Goal: Communication & Community: Answer question/provide support

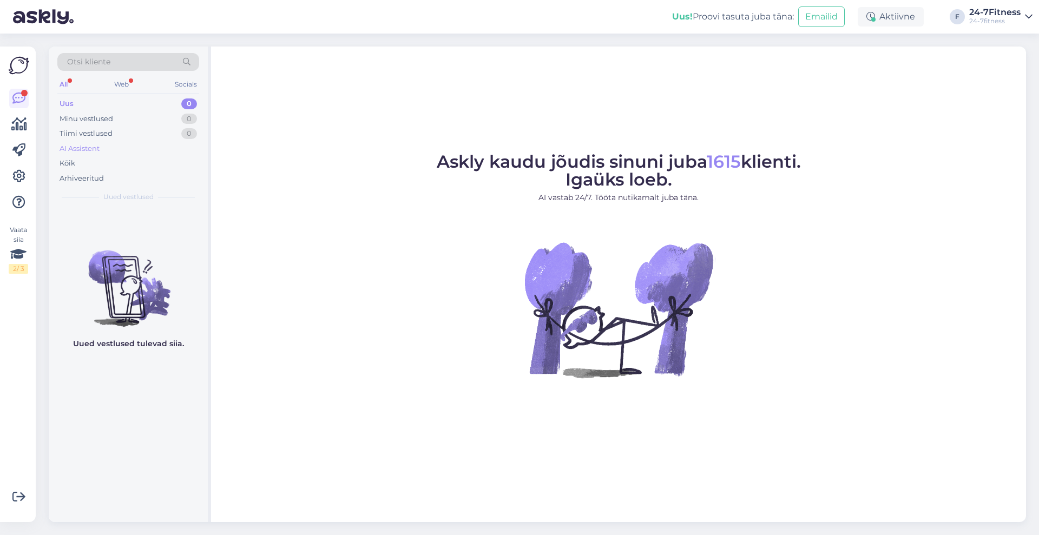
click at [78, 150] on div "AI Assistent" at bounding box center [80, 148] width 40 height 11
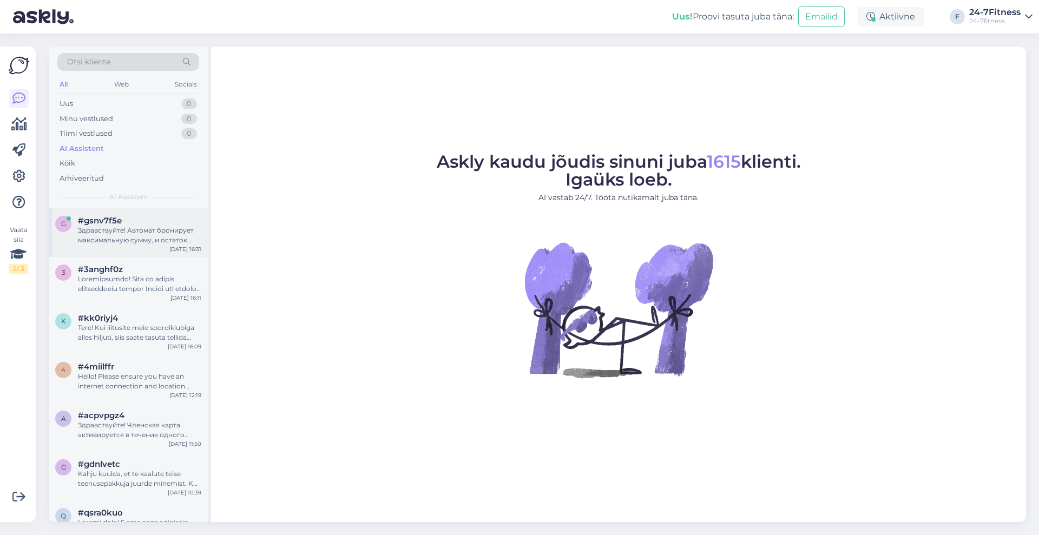
click at [143, 232] on div "Здравствуйте! Автомат бронирует максимальную сумму, и остаток должен быть возвр…" at bounding box center [139, 235] width 123 height 19
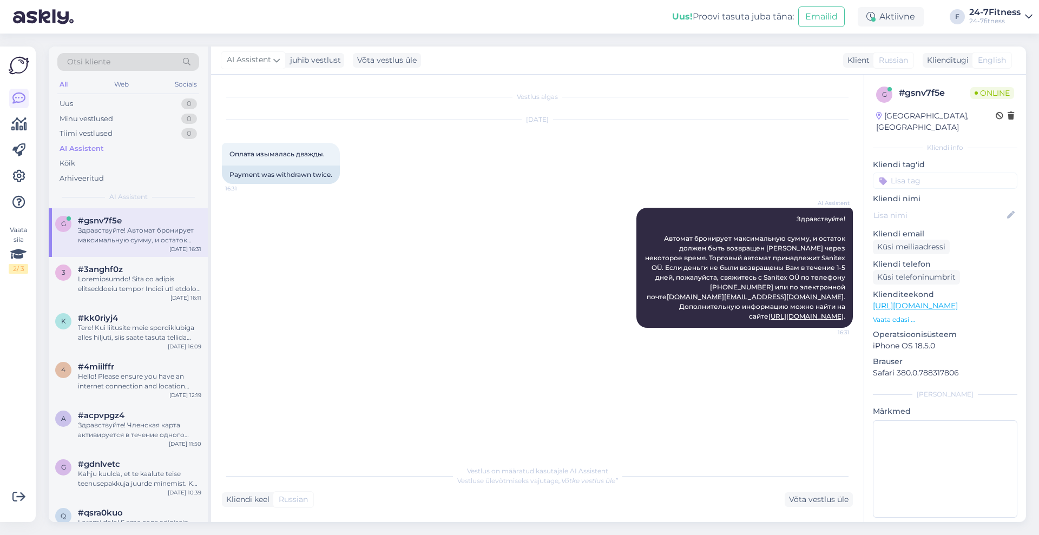
click at [957, 57] on div "Klienditugi" at bounding box center [945, 60] width 46 height 11
click at [813, 499] on div "Võta vestlus üle" at bounding box center [818, 499] width 68 height 15
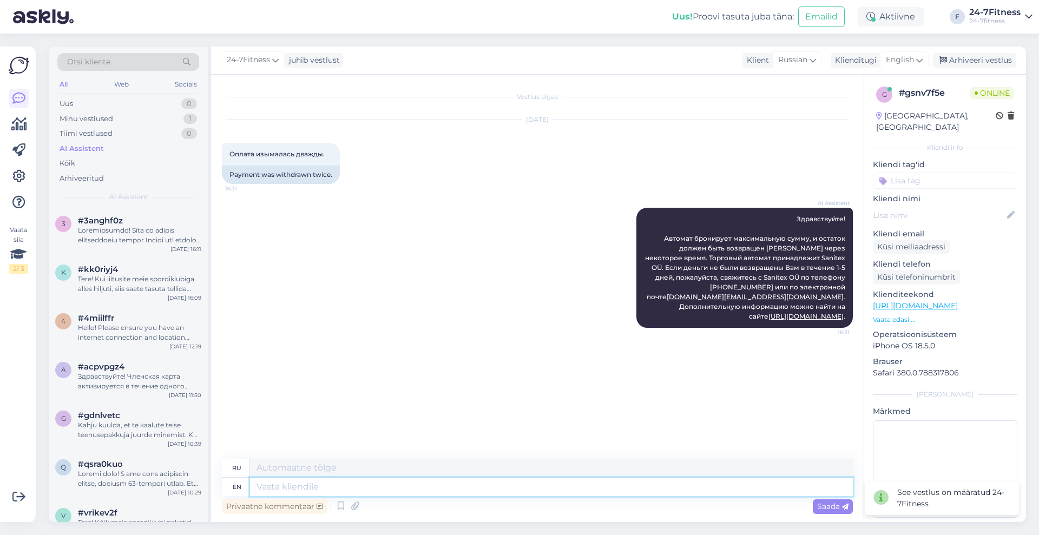
click at [472, 491] on textarea at bounding box center [551, 487] width 603 height 18
click at [898, 60] on span "English" at bounding box center [899, 60] width 28 height 12
type input "est"
click at [863, 106] on link "Estonian" at bounding box center [879, 108] width 119 height 17
click at [445, 488] on textarea at bounding box center [551, 487] width 603 height 18
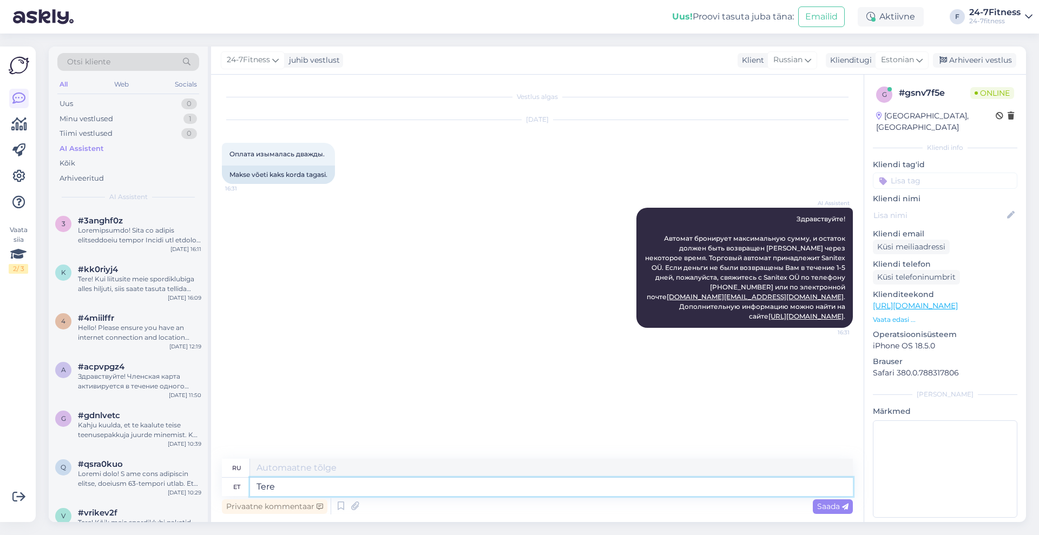
type textarea "Tere!"
type textarea "Привет!"
type textarea "Tere!"
type textarea "Palun"
type textarea "Пожалуйста"
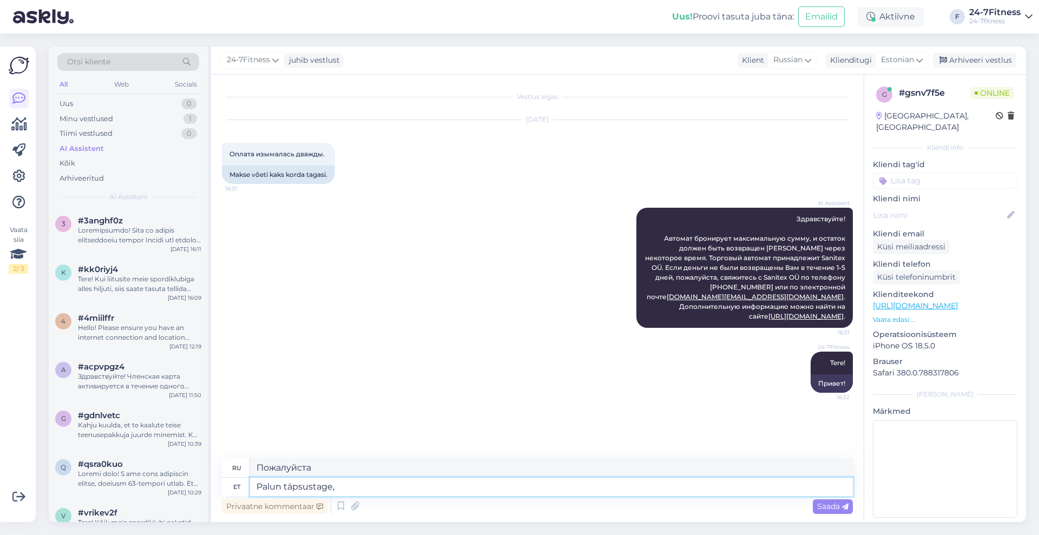
type textarea "Palun täpsustage,"
type textarea "Пожалуйста, уточните,"
type textarea "Palun täpsustage, ku s"
type textarea "Пожалуйста, укажите, где"
type textarea "Palun täpsustage, ku [PERSON_NAME] t"
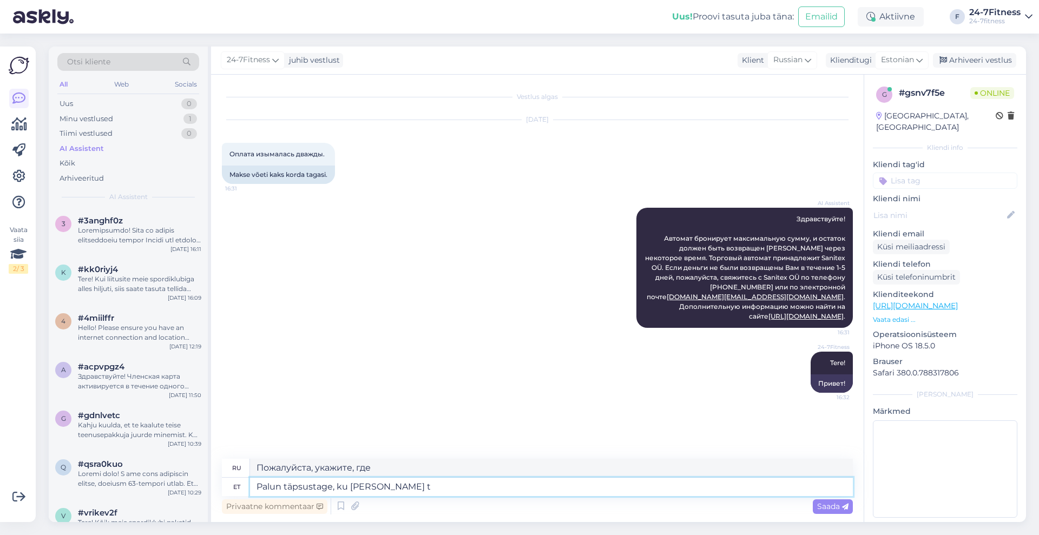
type textarea "Пожалуйста, укажите, где вы находитесь."
type textarea "Palun täpsustage, ku [PERSON_NAME] topelt m"
type textarea "Пожалуйста, уточните, где именно вы проводите повторную проверку."
type textarea "Palun täpsustage, ku [PERSON_NAME] topelt makse v"
type textarea "Укажите, пожалуйста, где у вас произошла двойная оплата."
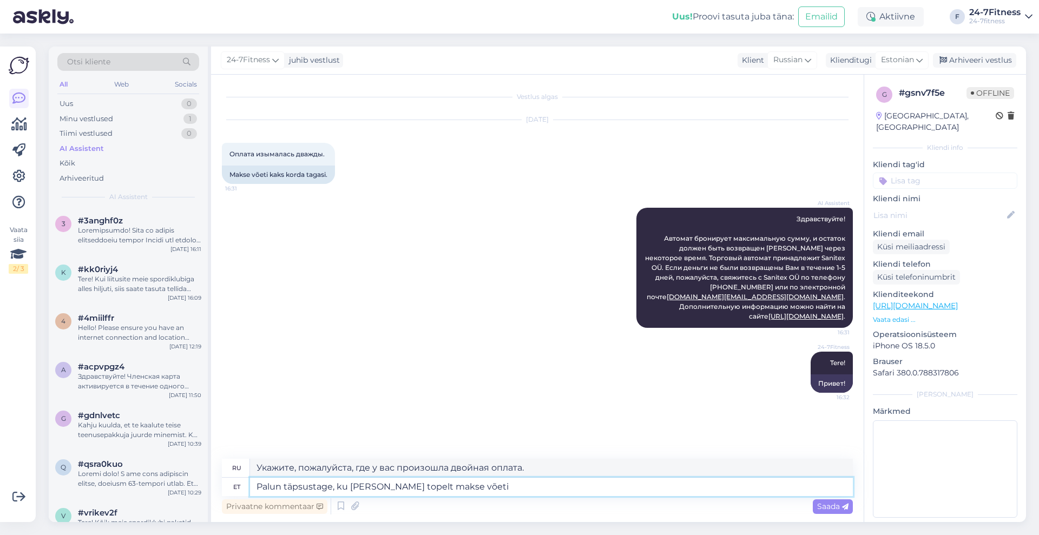
type textarea "Palun täpsustage, ku [PERSON_NAME] topelt makse võeti?"
type textarea "Уточните, пожалуйста, где был произведен двойной платеж?"
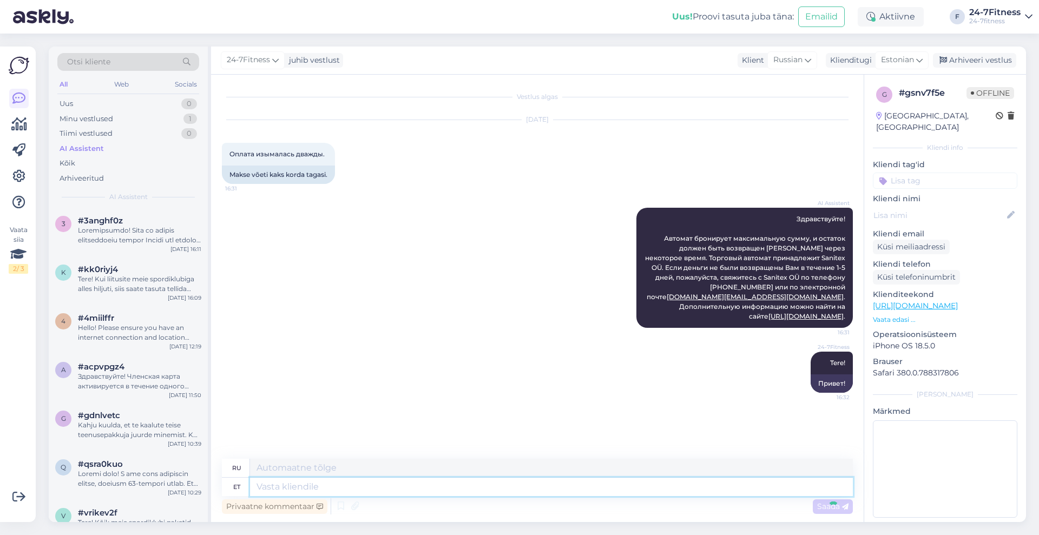
scroll to position [21, 0]
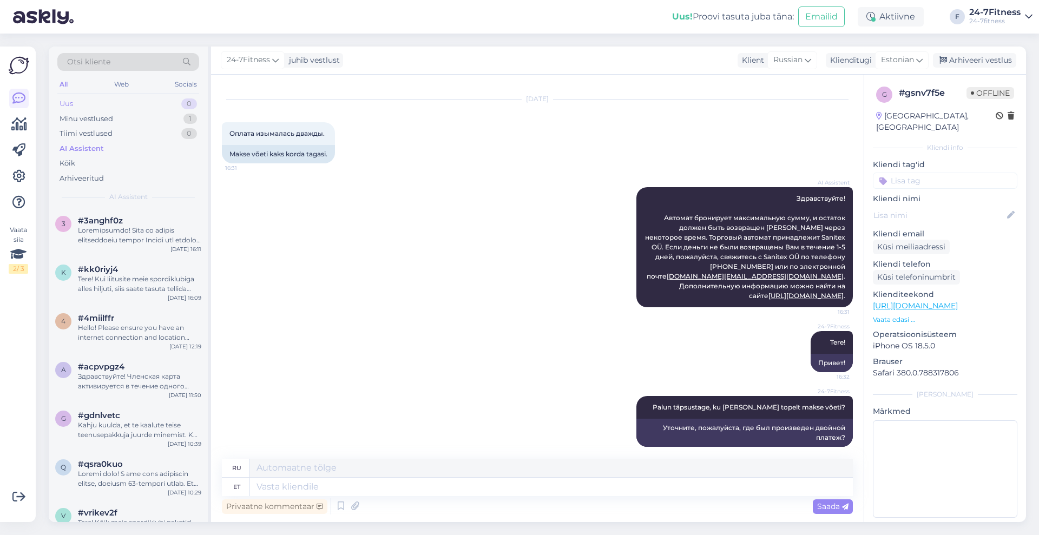
click at [91, 107] on div "Uus 0" at bounding box center [128, 103] width 142 height 15
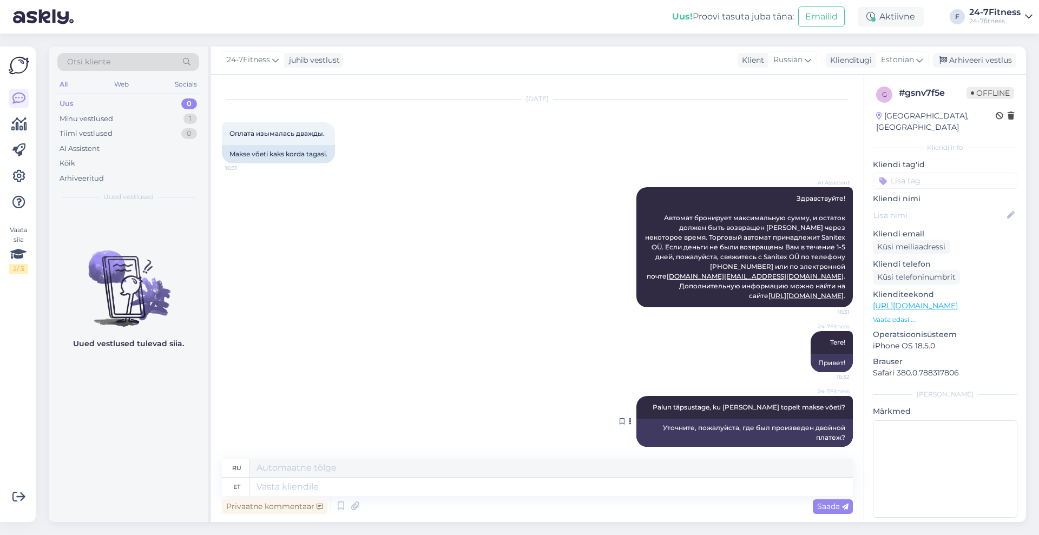
click at [626, 417] on button at bounding box center [629, 422] width 6 height 10
click at [523, 373] on div "24-7Fitness Tere! 16:32 Привет!" at bounding box center [537, 351] width 631 height 65
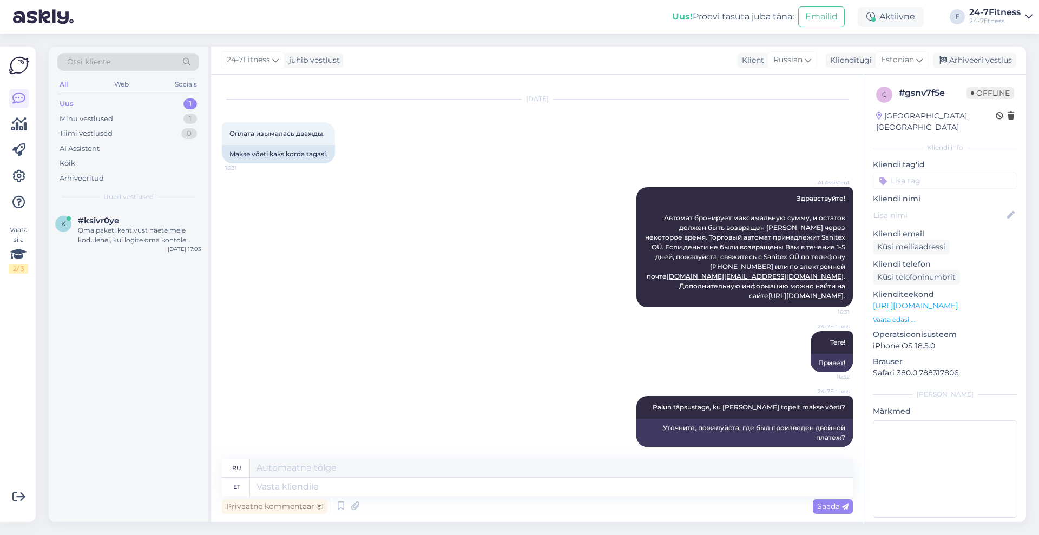
click at [84, 101] on div "Uus 1" at bounding box center [128, 103] width 142 height 15
click at [98, 236] on div "Oma paketi kehtivust näete meie kodulehel, kui logite oma kontole sisse [PERSON…" at bounding box center [139, 235] width 123 height 19
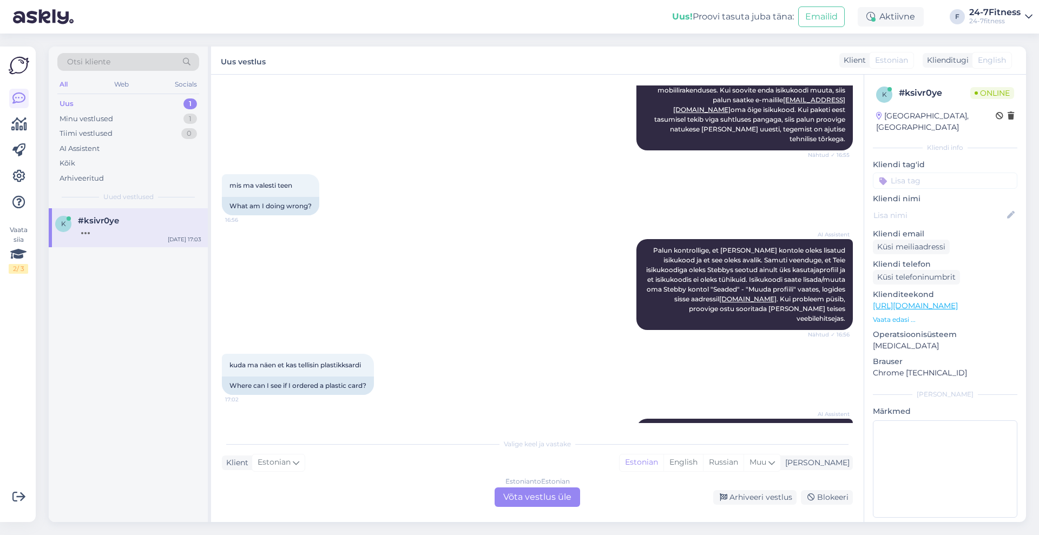
scroll to position [504, 0]
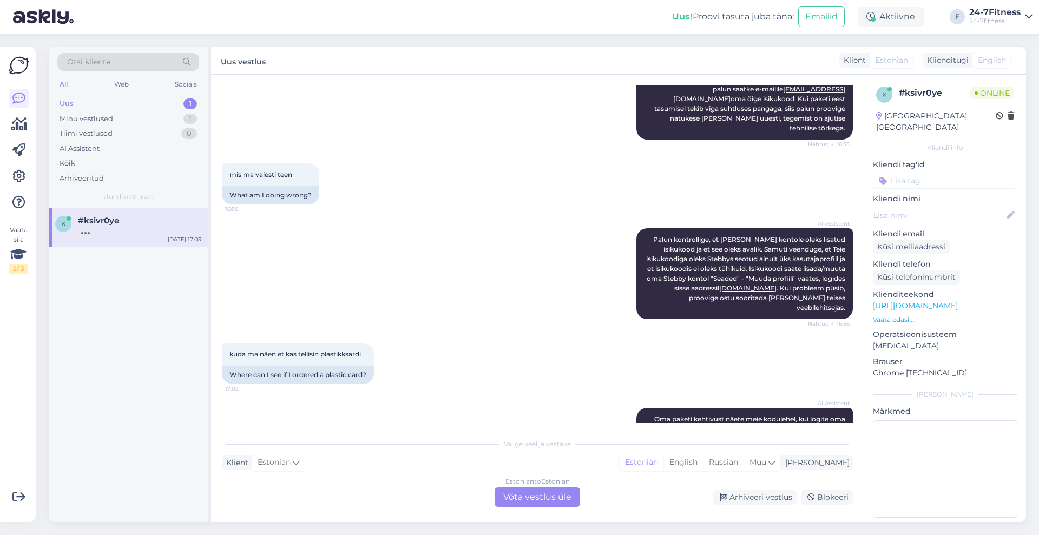
click at [545, 495] on div "Estonian to Estonian Võta vestlus üle" at bounding box center [536, 496] width 85 height 19
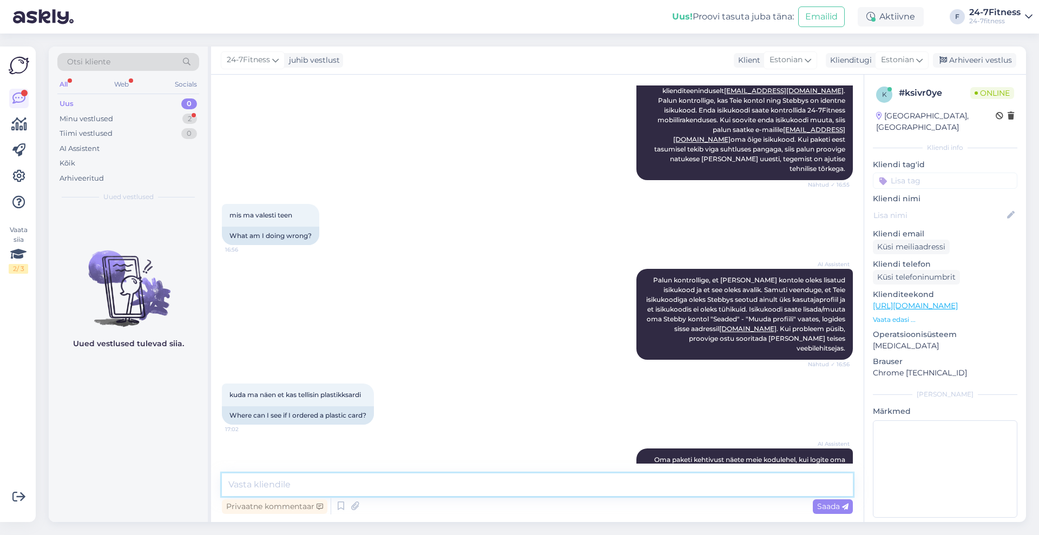
scroll to position [510, 0]
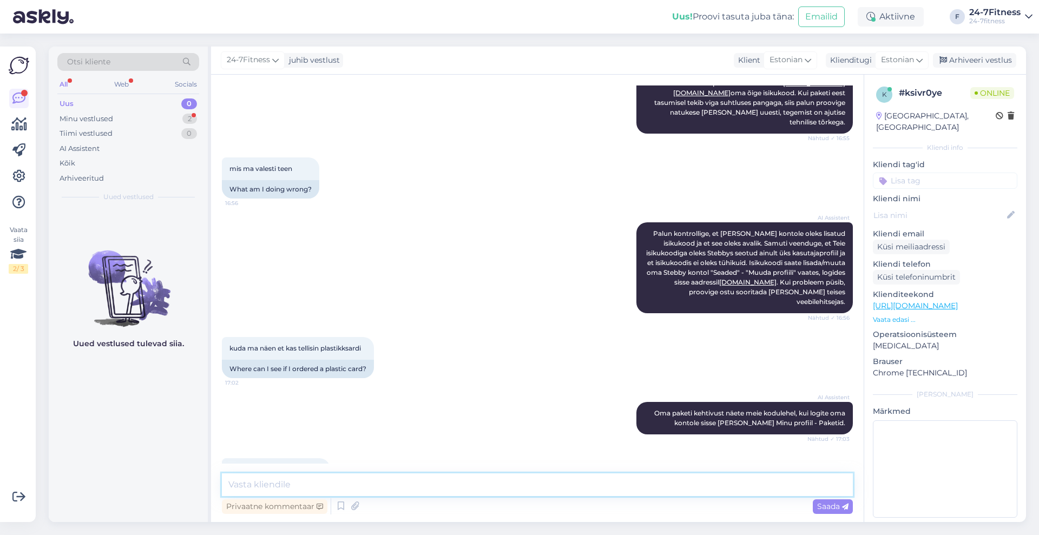
click at [390, 478] on textarea at bounding box center [537, 484] width 631 height 23
type textarea "Tere!"
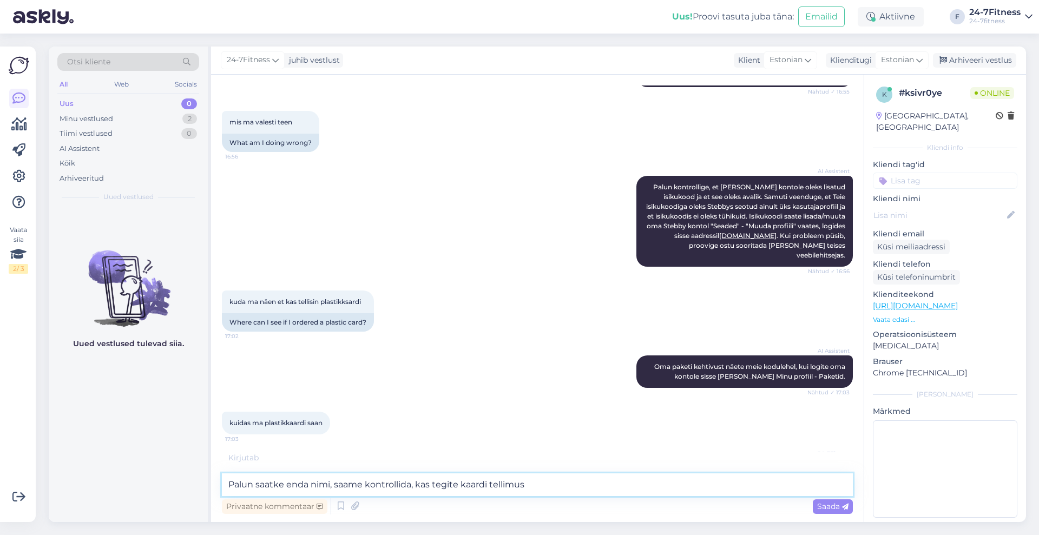
type textarea "Palun saatke enda nimi, saame kontrollida, kas tegite kaardi tellimuse"
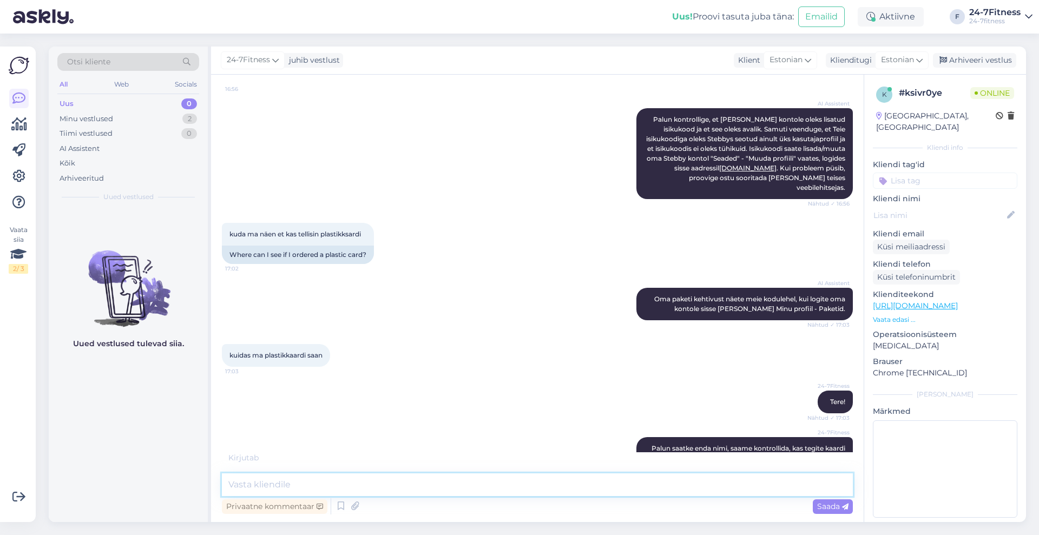
scroll to position [659, 0]
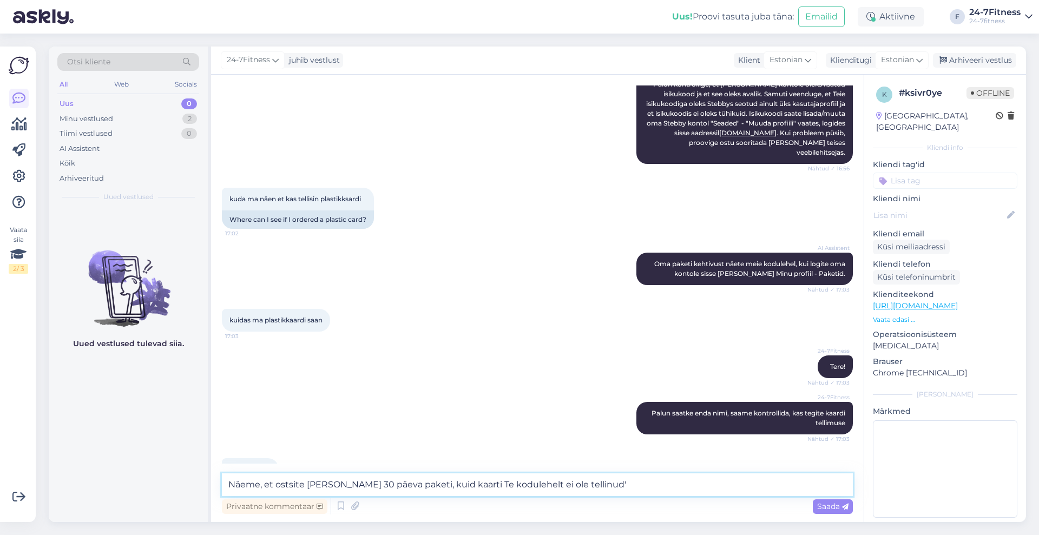
type textarea "Näeme, et ostsite [PERSON_NAME] 30 päeva paketi, kuid kaarti Te kodulehelt ei o…"
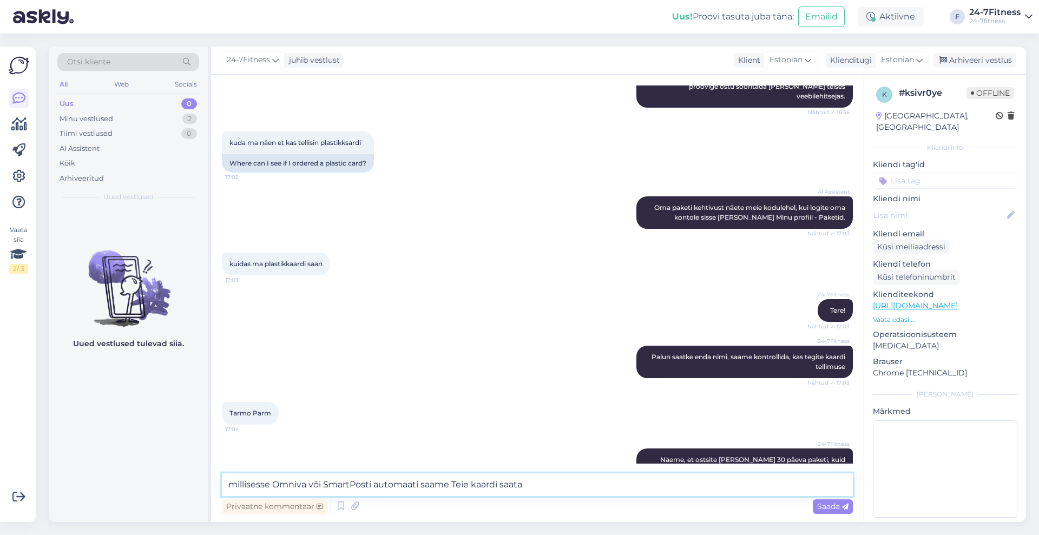
type textarea "millisesse Omniva või SmartPosti automaati saame [PERSON_NAME] saata?"
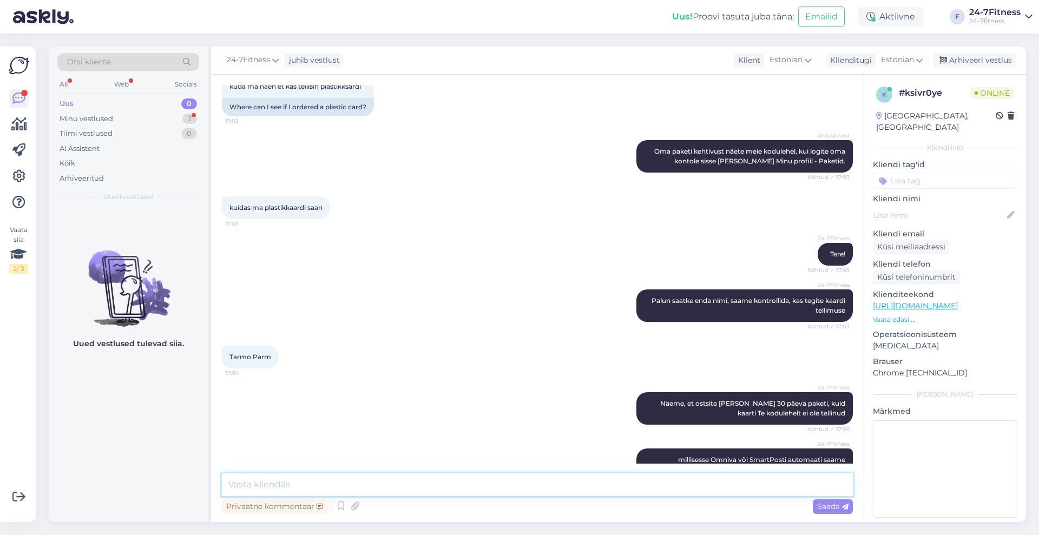
scroll to position [818, 0]
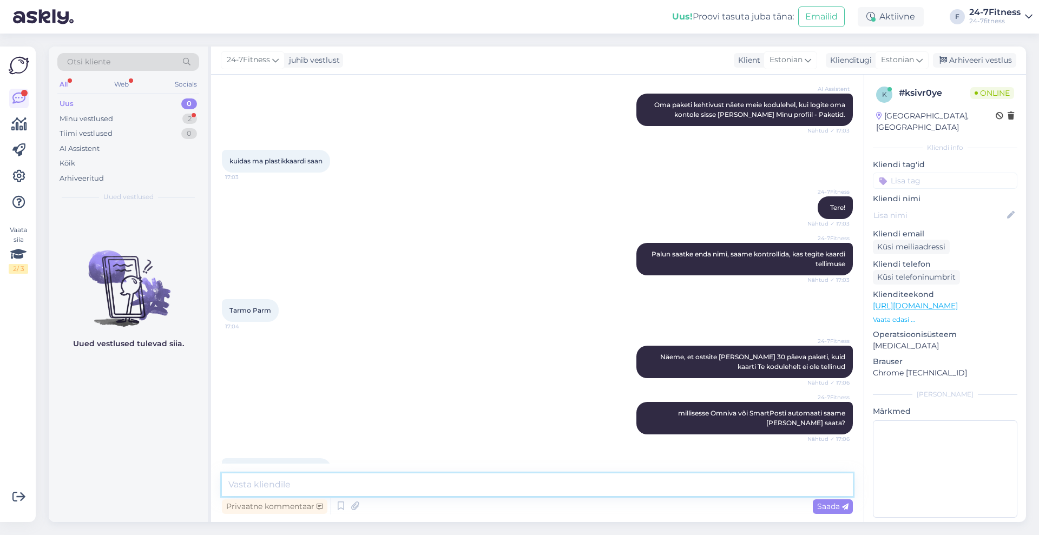
click at [337, 482] on textarea at bounding box center [537, 484] width 631 height 23
type textarea "Hästi, saadame Teie kaardi [PERSON_NAME]"
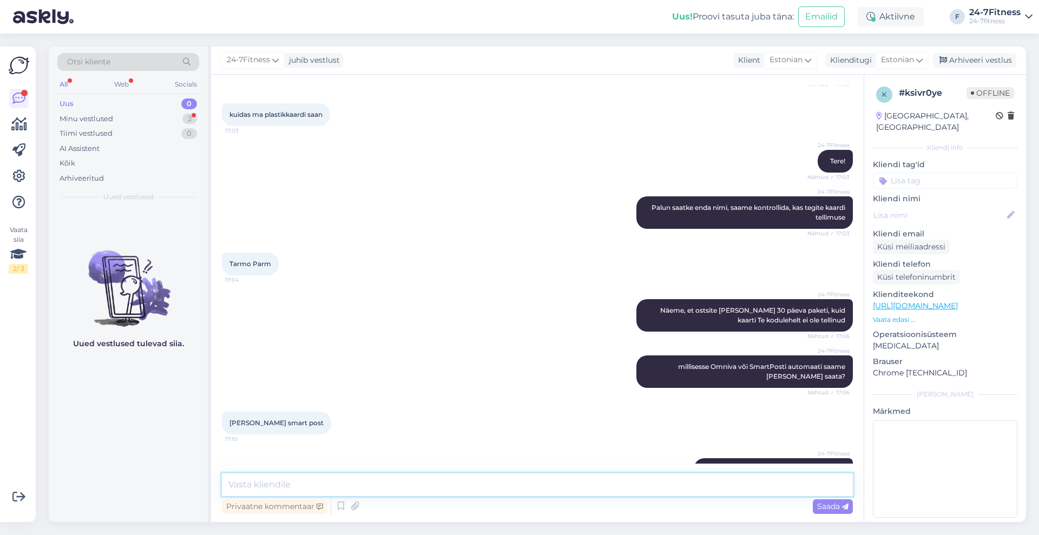
scroll to position [958, 0]
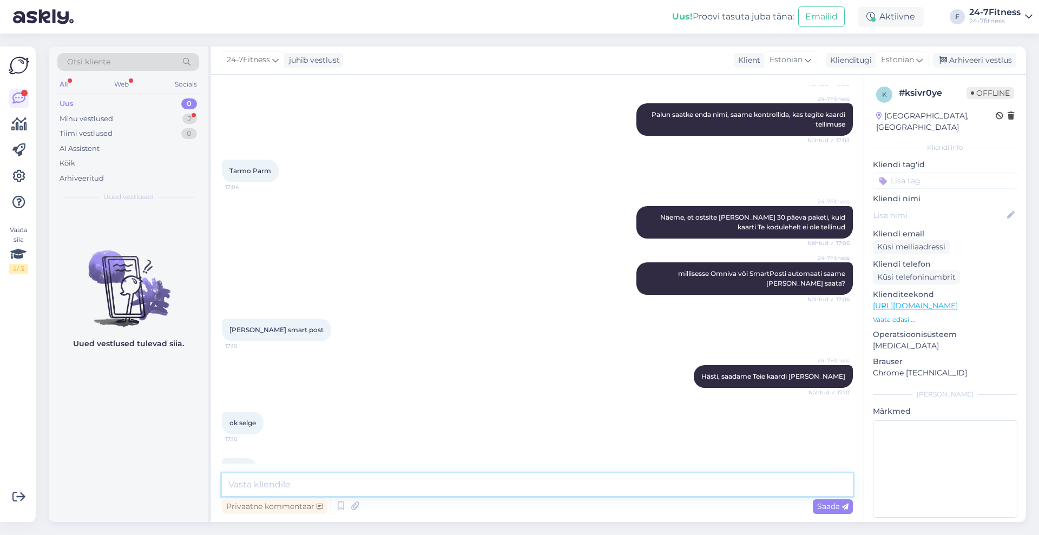
click at [428, 482] on textarea at bounding box center [537, 484] width 631 height 23
type textarea "jõuab [PERSON_NAME] 2-3 tööpäevaga"
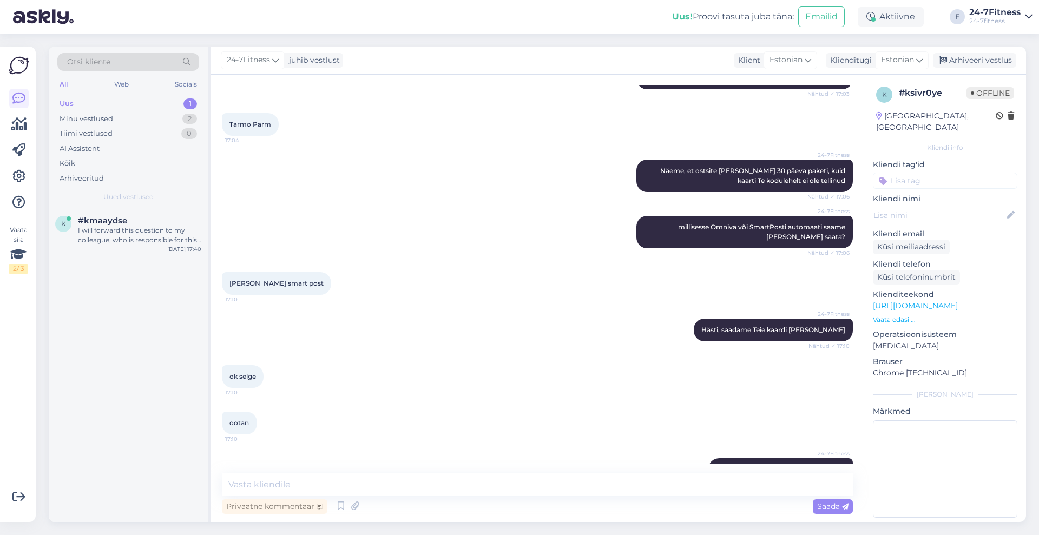
click at [81, 103] on div "Uus 1" at bounding box center [128, 103] width 142 height 15
click at [138, 215] on div "k #kmaaydse I will forward this question to my colleague, who is responsible fo…" at bounding box center [128, 232] width 159 height 49
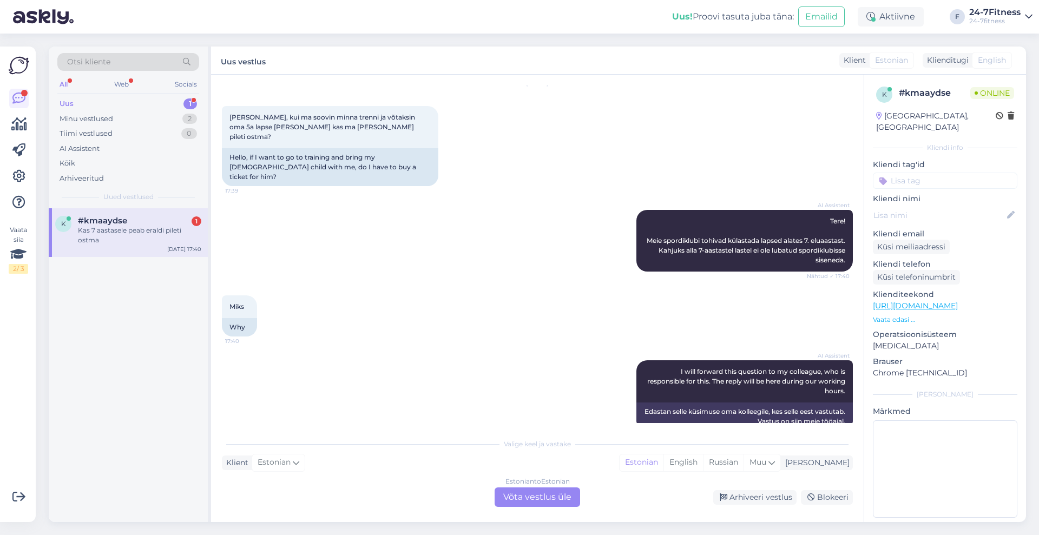
scroll to position [102, 0]
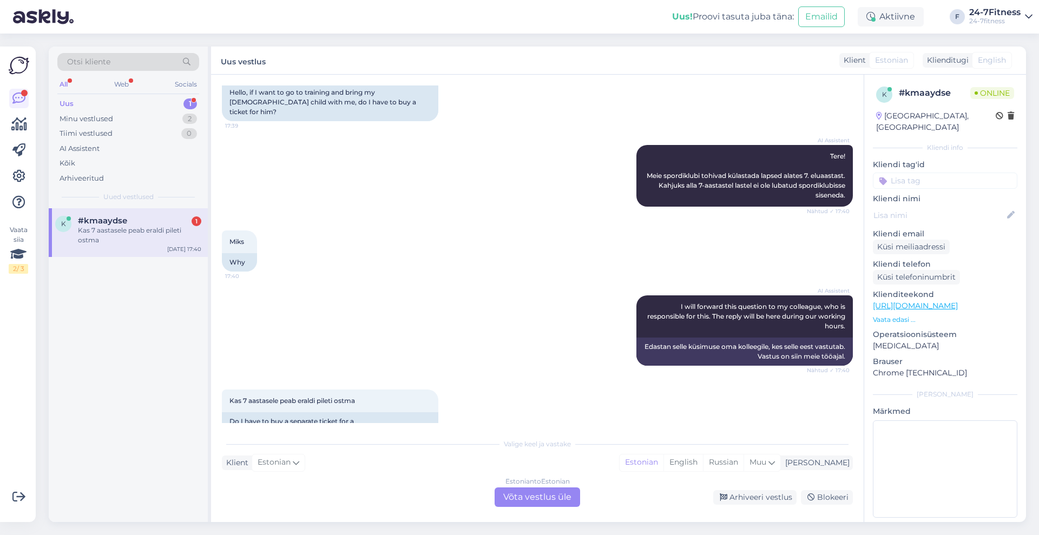
click at [539, 495] on div "Estonian to Estonian Võta vestlus üle" at bounding box center [536, 496] width 85 height 19
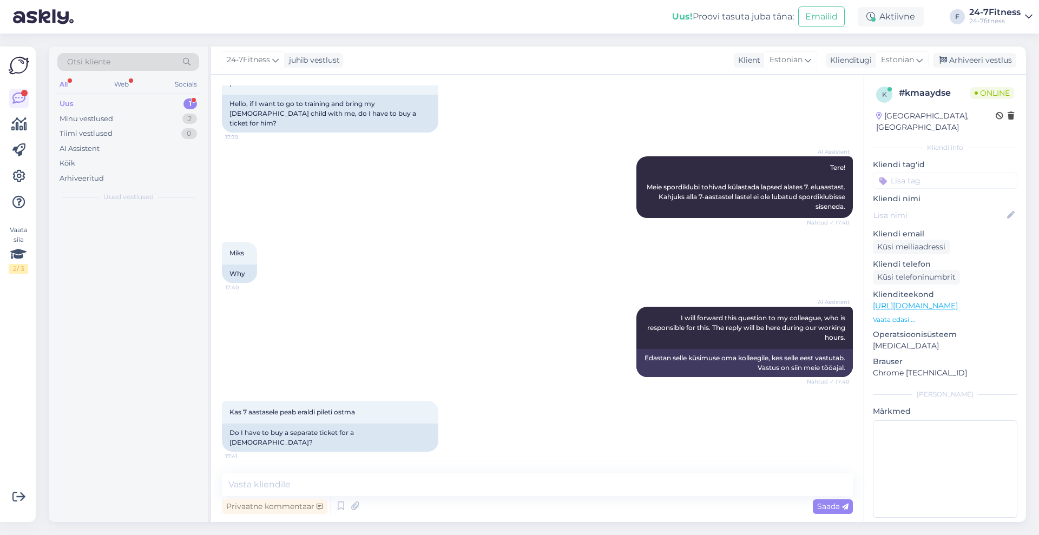
scroll to position [61, 0]
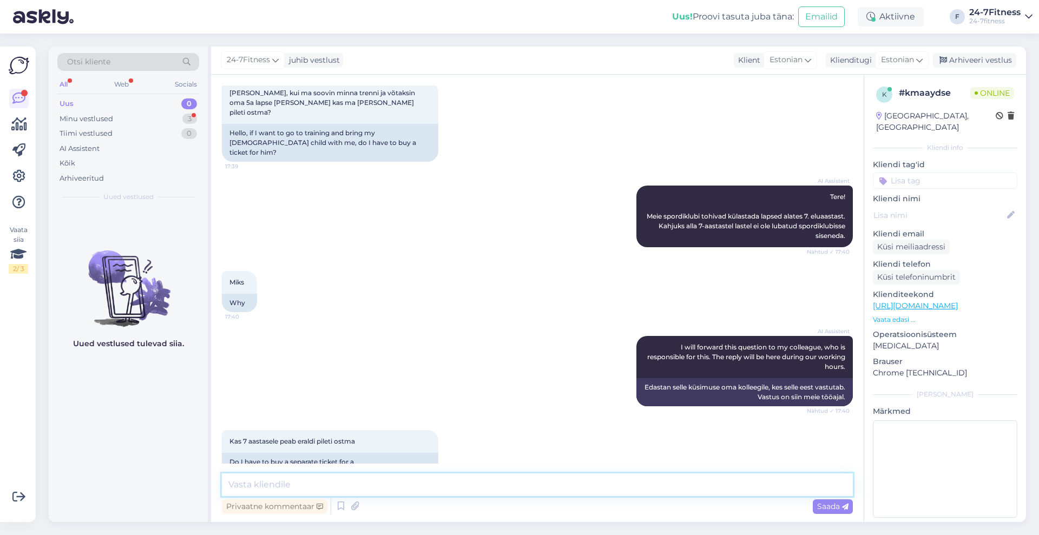
click at [499, 483] on textarea at bounding box center [537, 484] width 631 height 23
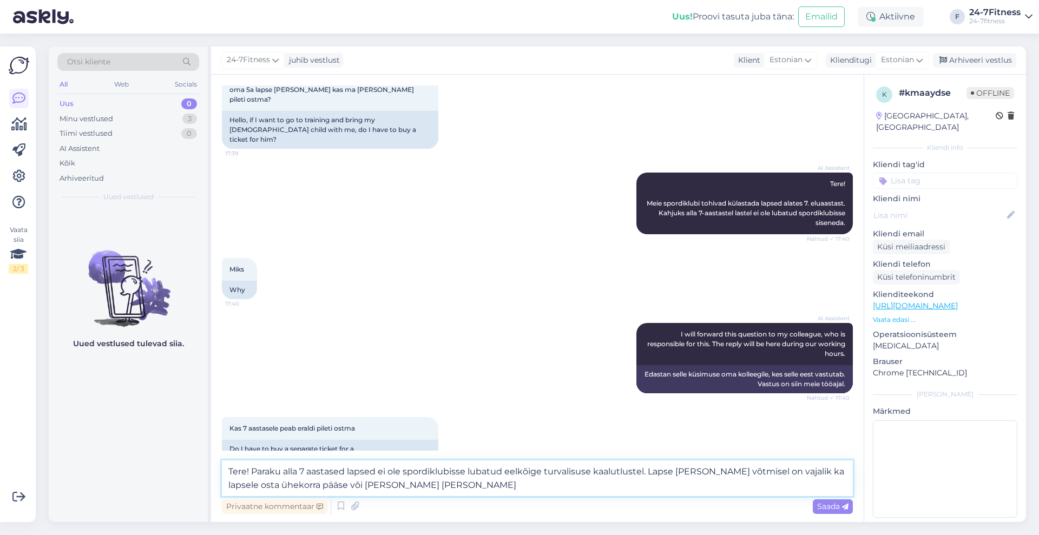
type textarea "Tere! Paraku alla 7 aastased lapsed ei ole spordiklubisse lubatud eelkõige turv…"
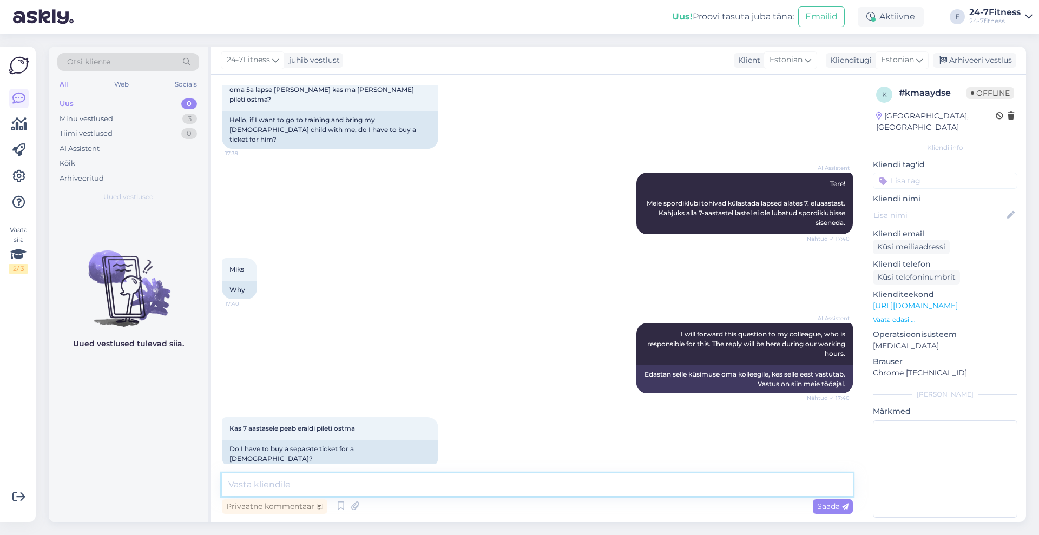
scroll to position [137, 0]
